Goal: Task Accomplishment & Management: Manage account settings

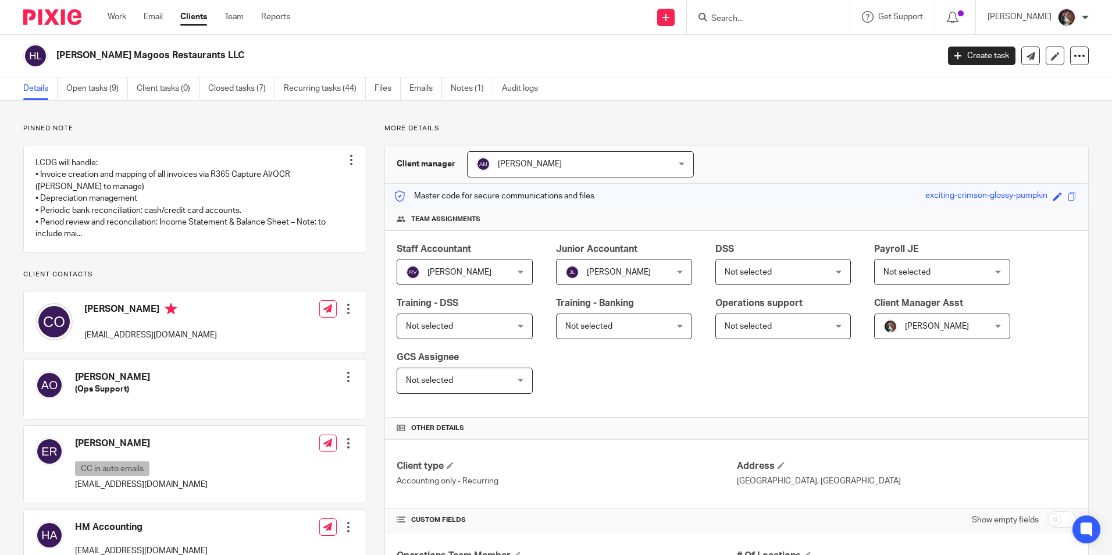
scroll to position [756, 0]
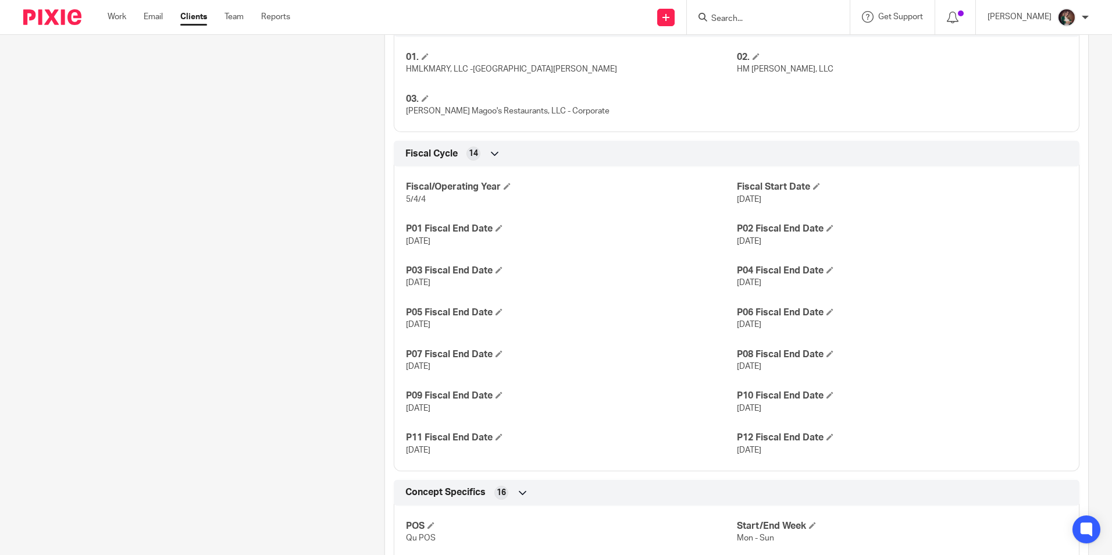
click at [768, 26] on div at bounding box center [768, 17] width 163 height 34
click at [770, 19] on input "Search" at bounding box center [762, 19] width 105 height 10
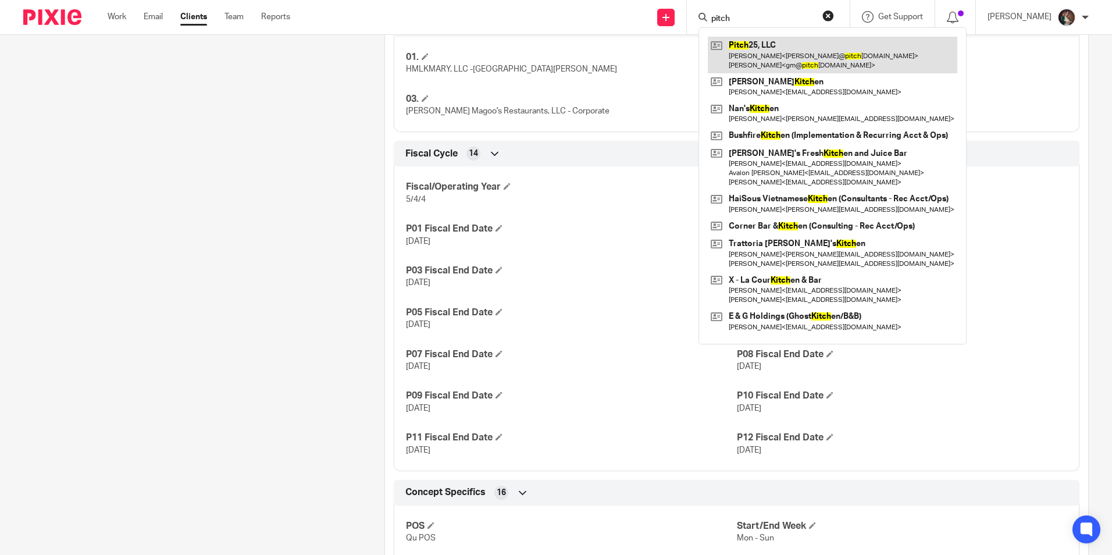
type input "pitch"
click at [775, 47] on link at bounding box center [833, 55] width 250 height 36
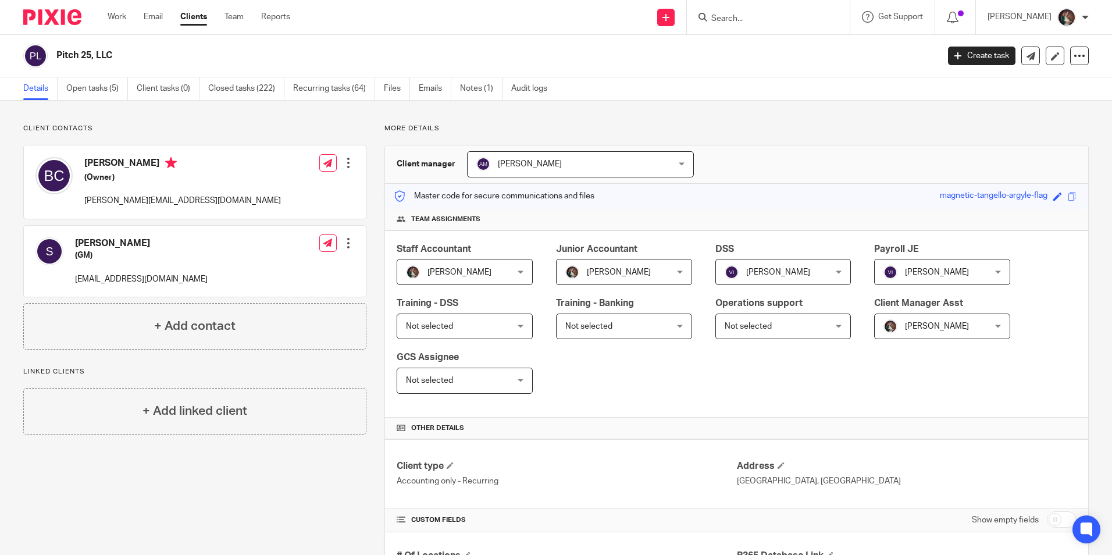
click at [518, 270] on div "Jenn Uribe Jenn Uribe" at bounding box center [465, 272] width 136 height 26
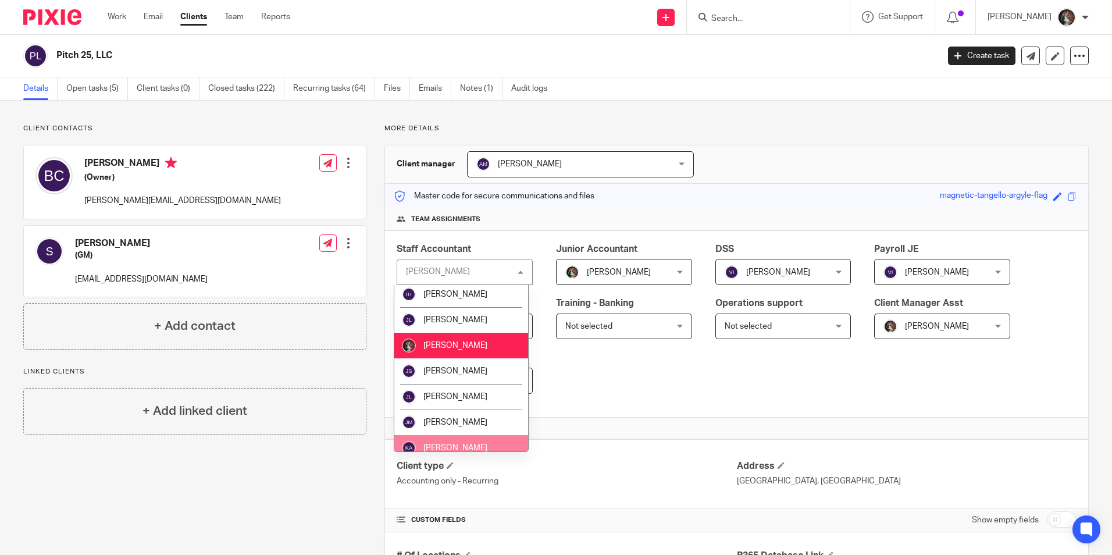
scroll to position [582, 0]
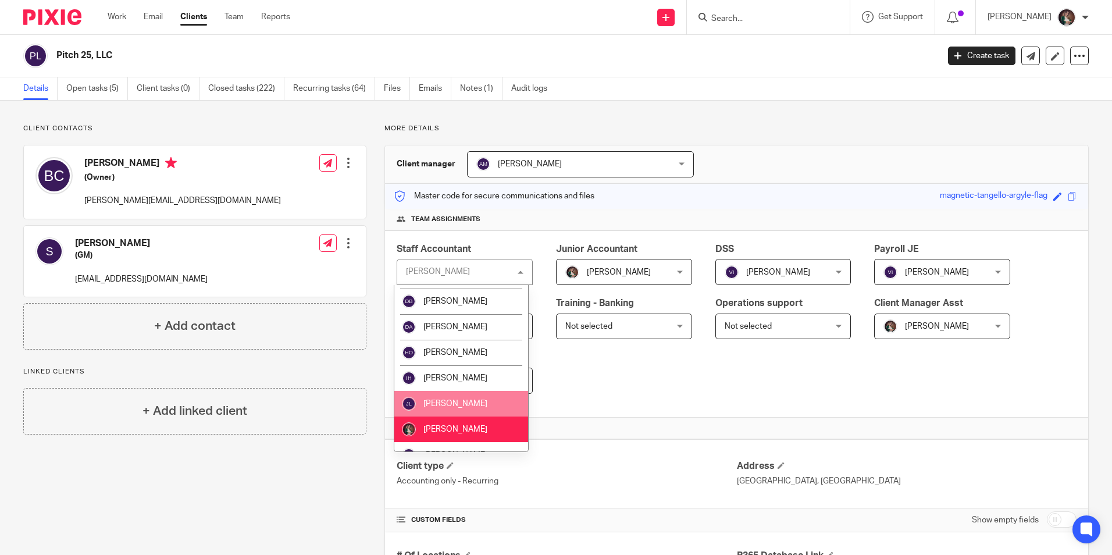
click at [428, 391] on li "[PERSON_NAME]" at bounding box center [461, 404] width 134 height 26
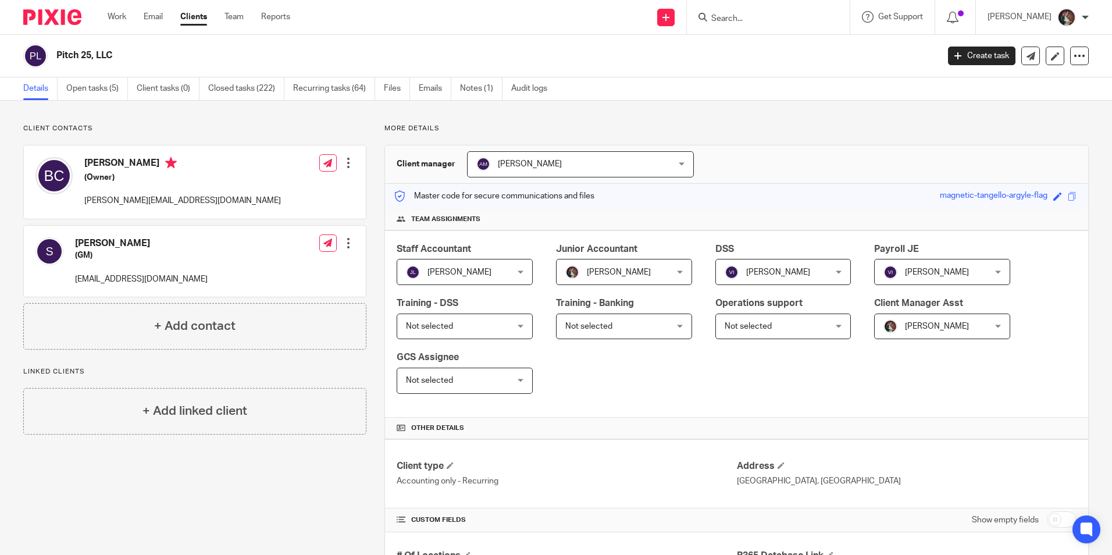
click at [671, 267] on div "Jenn Uribe Jenn Uribe" at bounding box center [624, 272] width 136 height 26
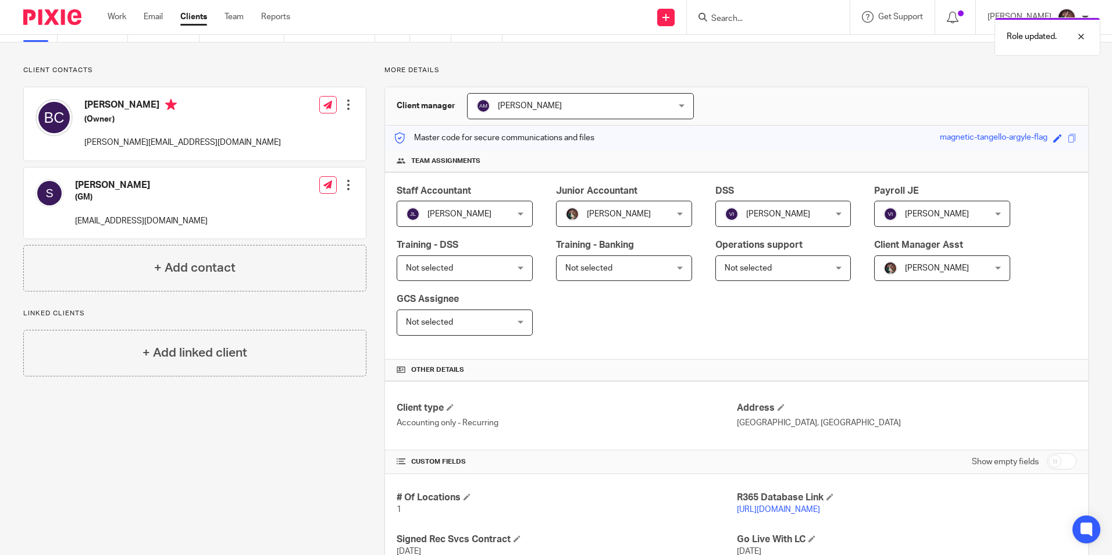
click at [678, 216] on div "Jenn Uribe Jenn Uribe" at bounding box center [624, 214] width 136 height 26
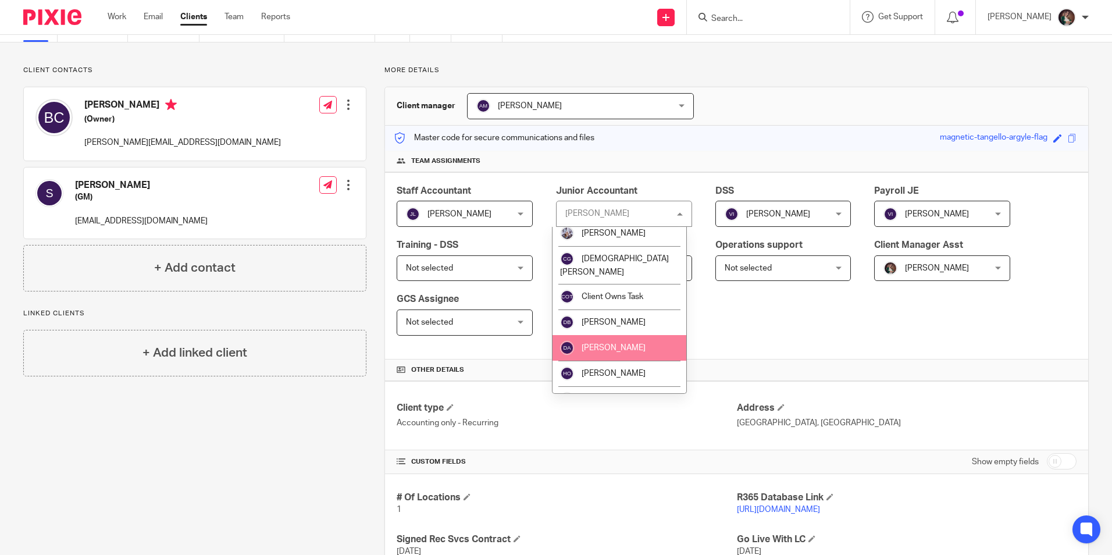
scroll to position [530, 0]
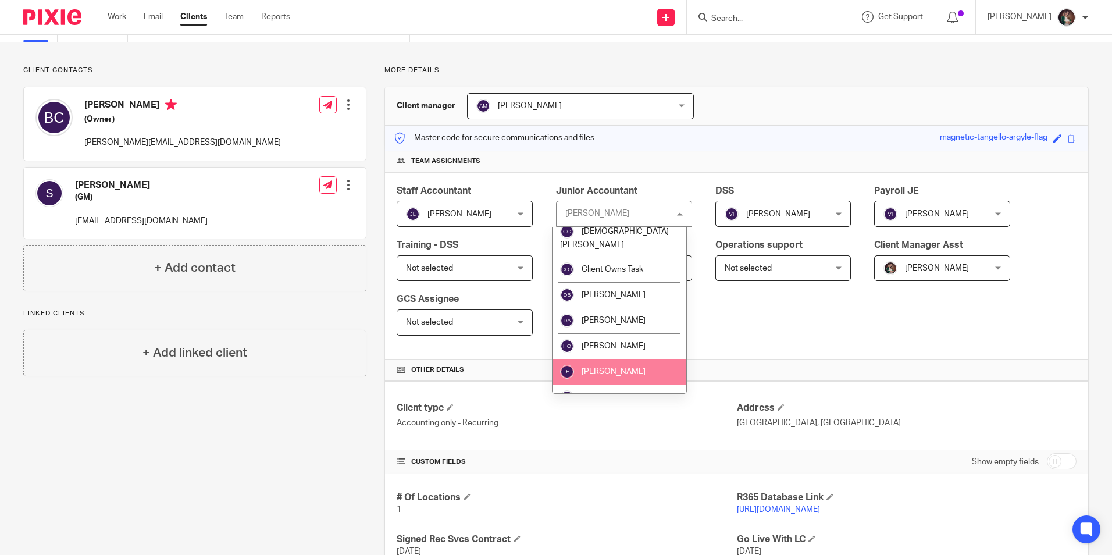
click at [617, 368] on span "[PERSON_NAME]" at bounding box center [614, 372] width 64 height 8
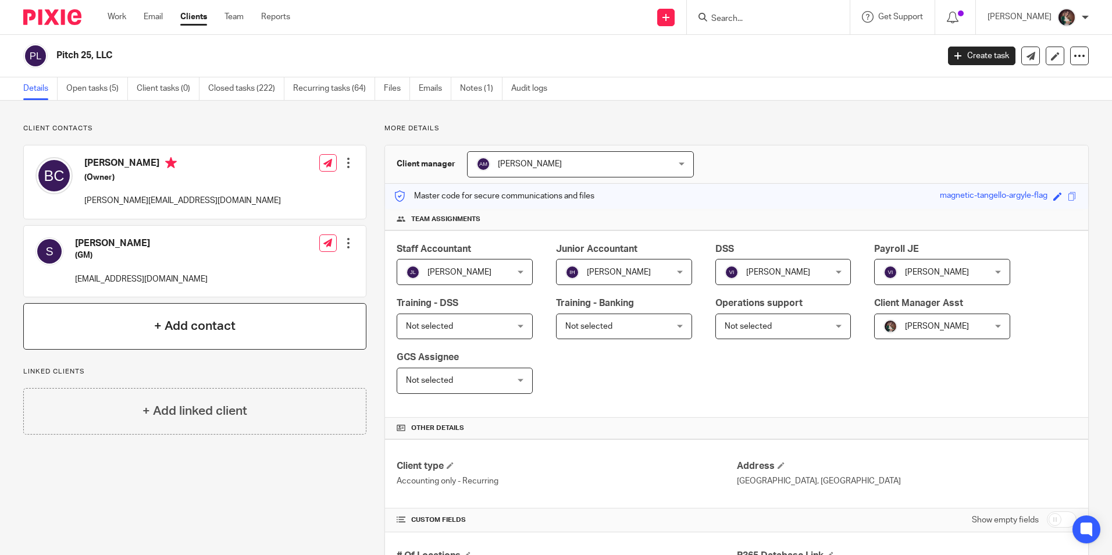
click at [176, 329] on h4 "+ Add contact" at bounding box center [194, 326] width 81 height 18
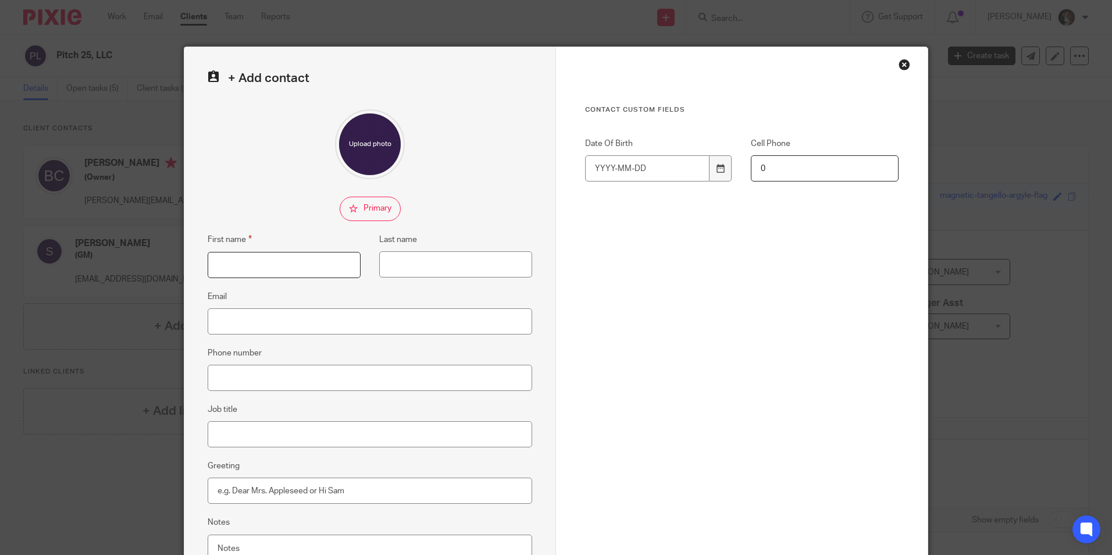
click at [269, 269] on input "First name" at bounding box center [284, 265] width 153 height 26
type input "Timothy"
click at [414, 274] on input "Last name" at bounding box center [455, 264] width 153 height 26
type input "Contreras"
click at [279, 385] on input "Phone number" at bounding box center [370, 378] width 325 height 26
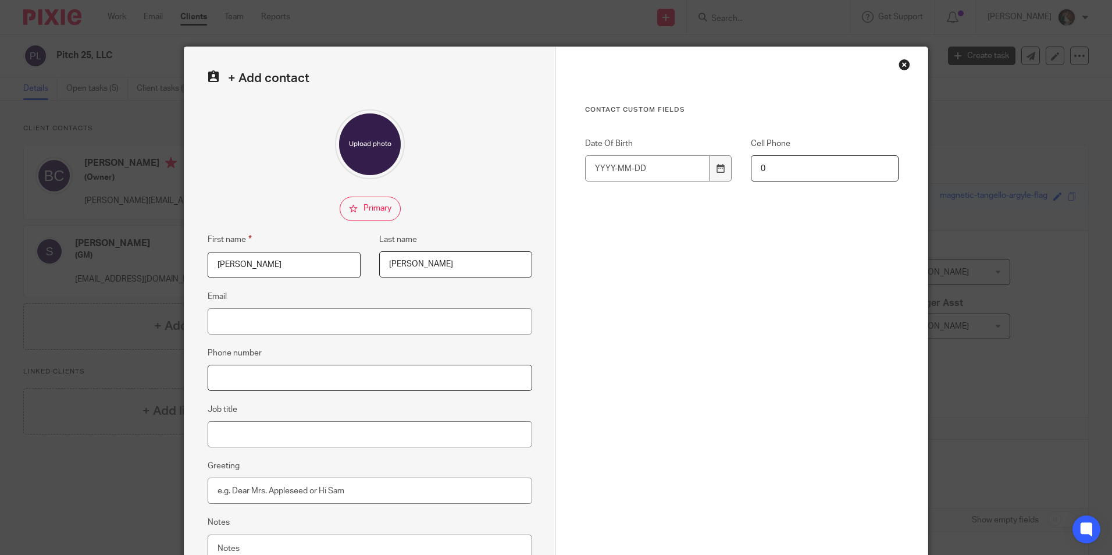
paste input "480-468-6686"
type input "480-468-6686"
click at [254, 437] on input "Job title" at bounding box center [370, 434] width 325 height 26
paste input "Director of Operations"
type input "Director of Operations"
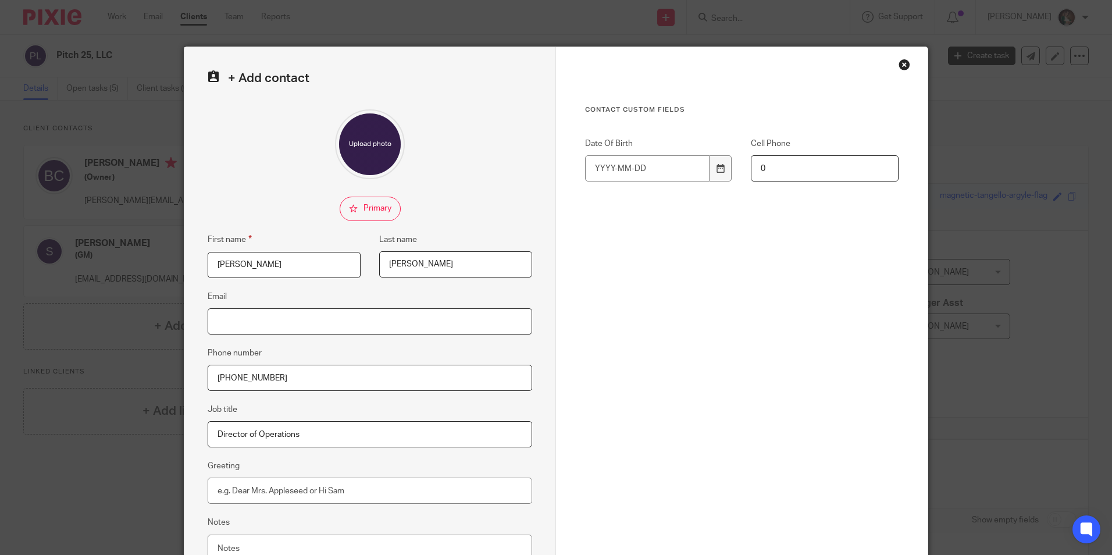
click at [251, 323] on input "Email" at bounding box center [370, 321] width 325 height 26
paste input "<tim@pitch25.com>"
click at [216, 318] on input "<tim@pitch25.com>" at bounding box center [370, 321] width 325 height 26
click at [326, 325] on input "tim@pitch25.com>" at bounding box center [370, 321] width 325 height 26
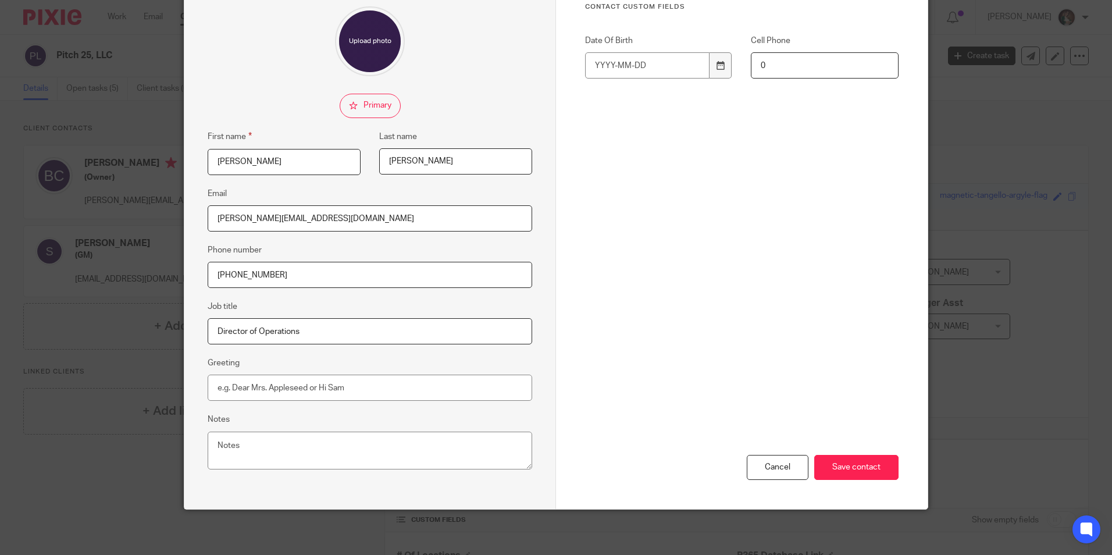
scroll to position [104, 0]
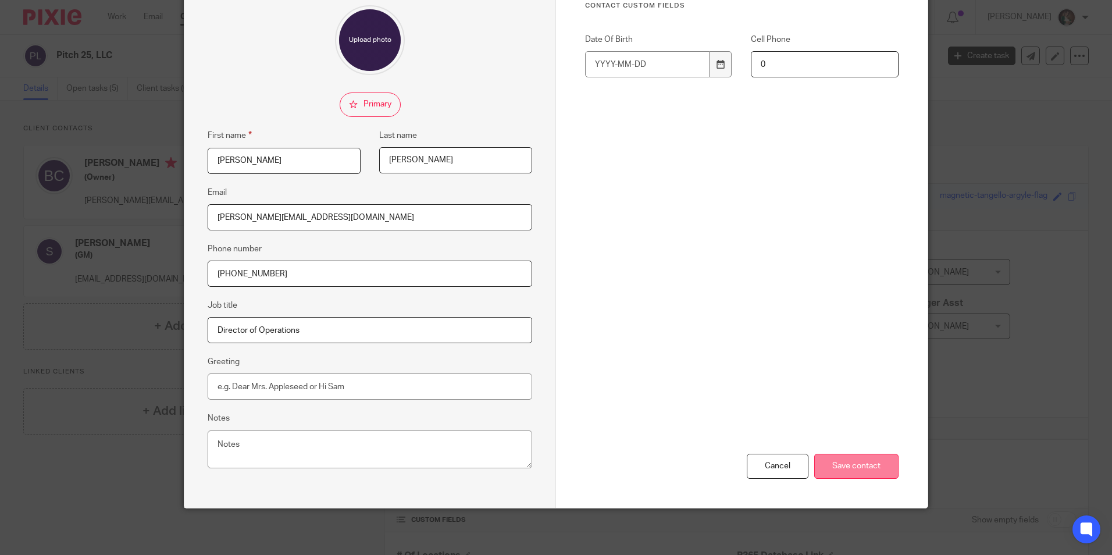
type input "[PERSON_NAME][EMAIL_ADDRESS][DOMAIN_NAME]"
click at [852, 471] on input "Save contact" at bounding box center [856, 466] width 84 height 25
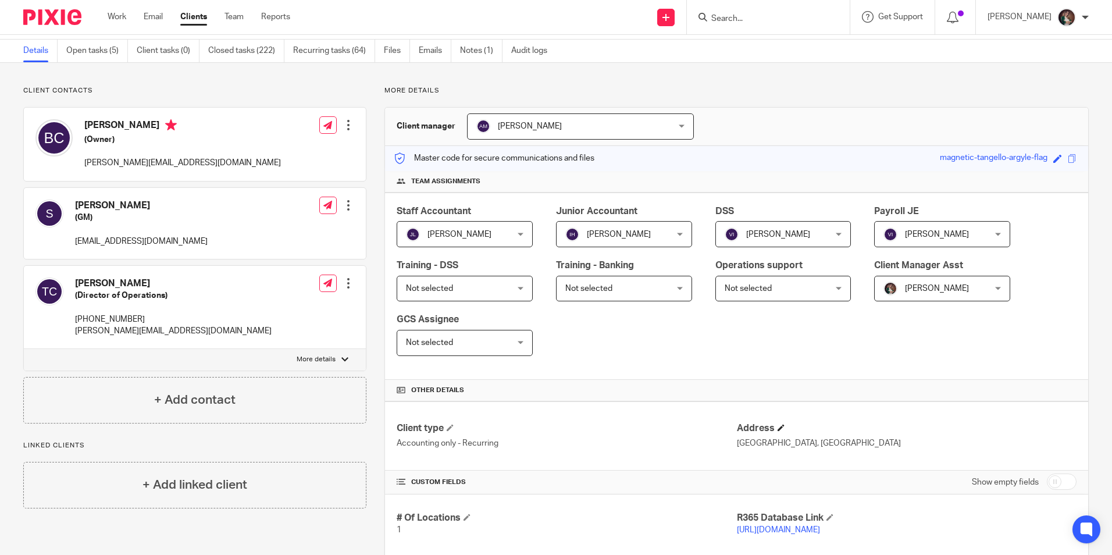
scroll to position [174, 0]
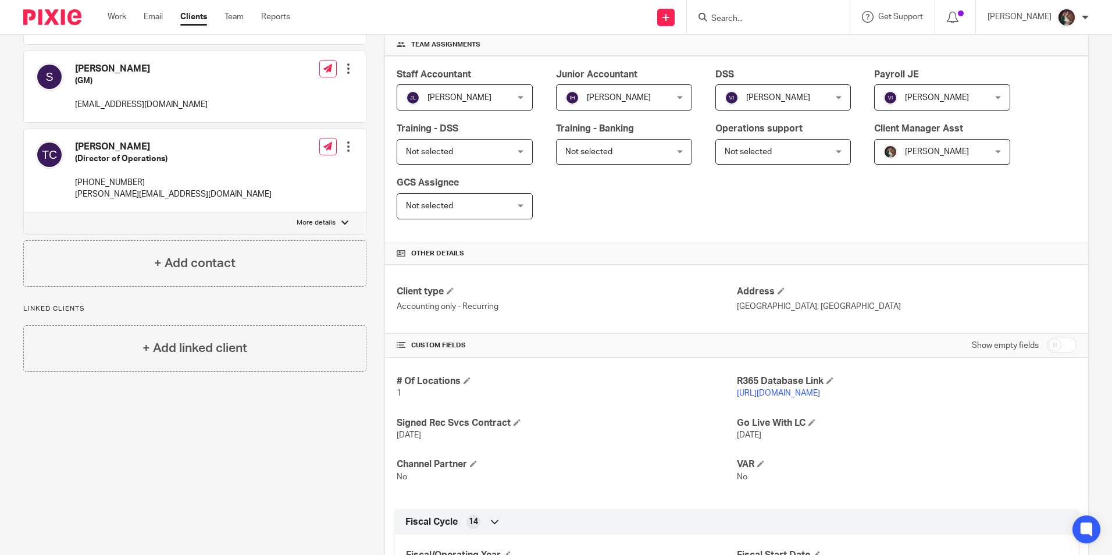
click at [765, 396] on link "[URL][DOMAIN_NAME]" at bounding box center [778, 393] width 83 height 8
